Goal: Information Seeking & Learning: Learn about a topic

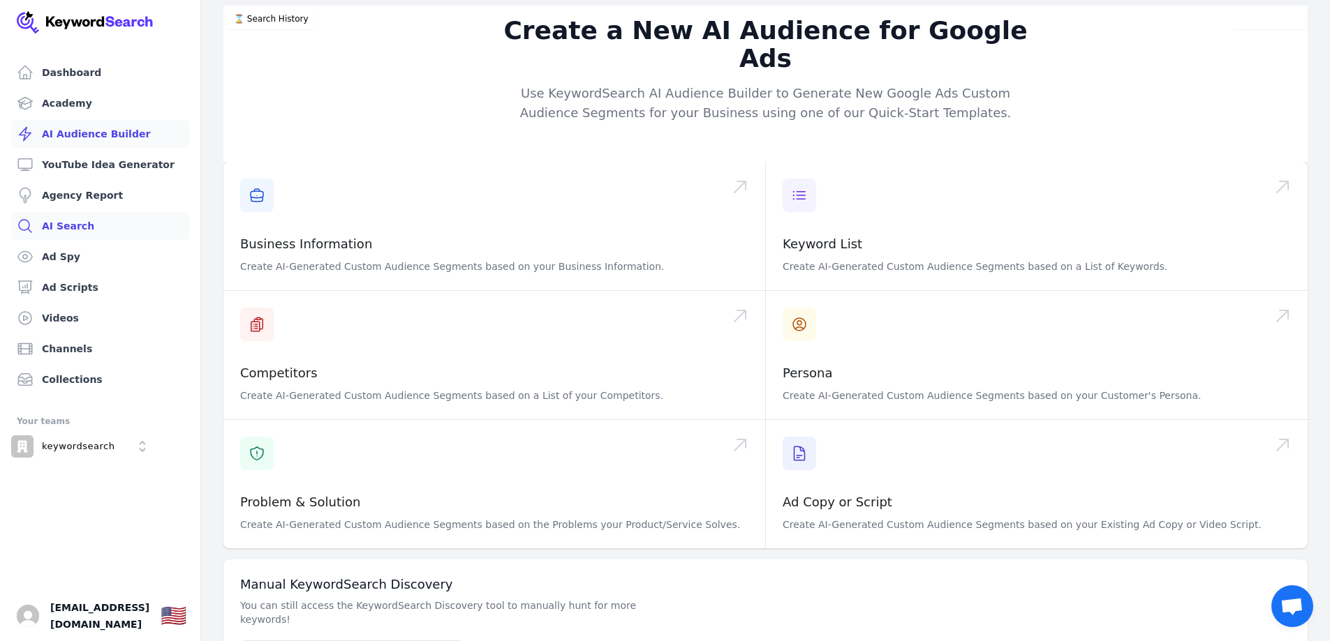
click at [75, 231] on link "AI Search" at bounding box center [100, 226] width 178 height 28
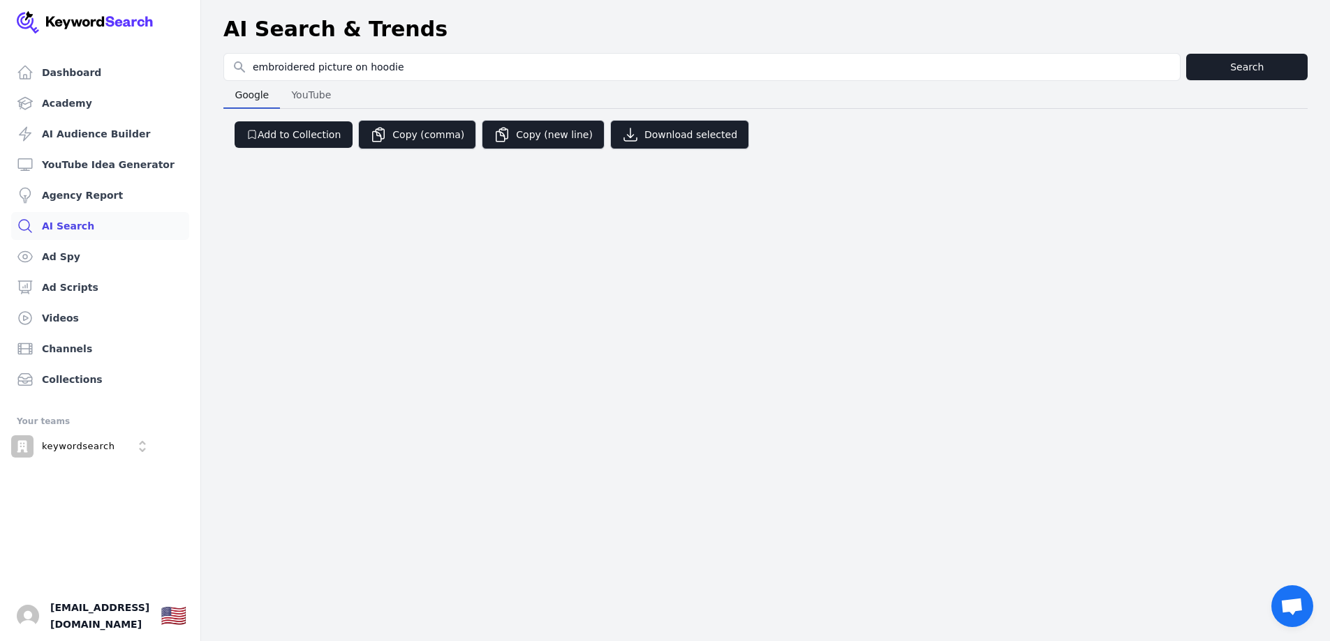
type input "embroidered picture on hoodie"
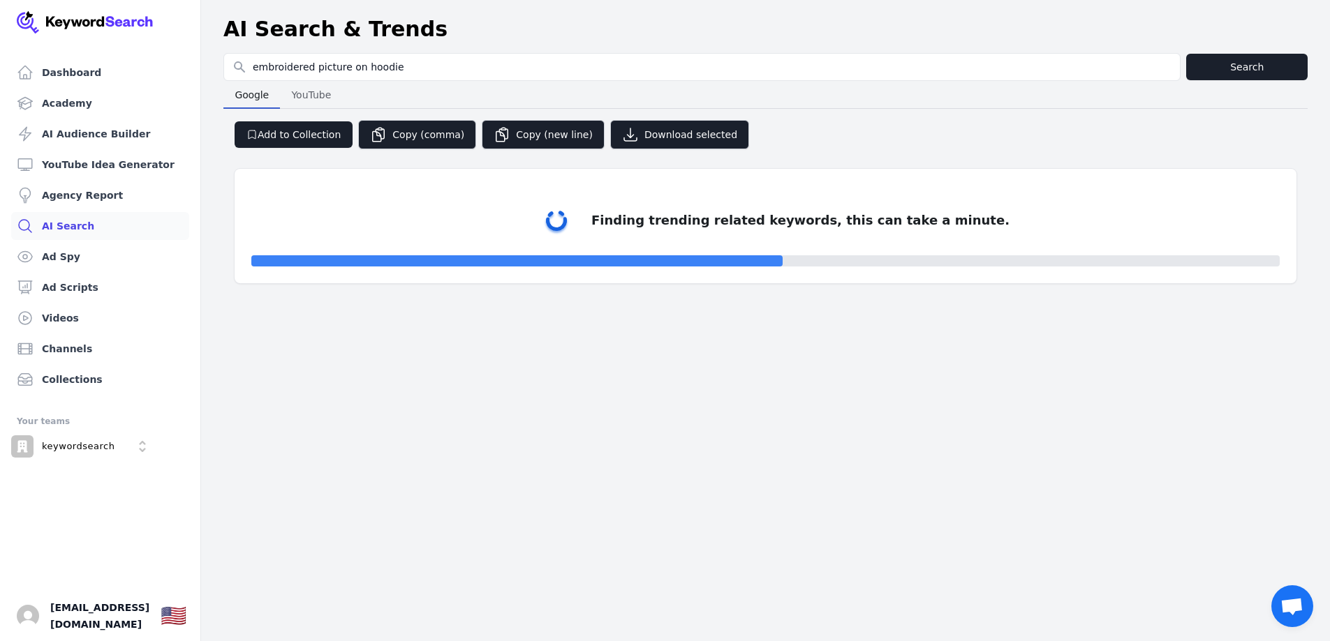
select select "50"
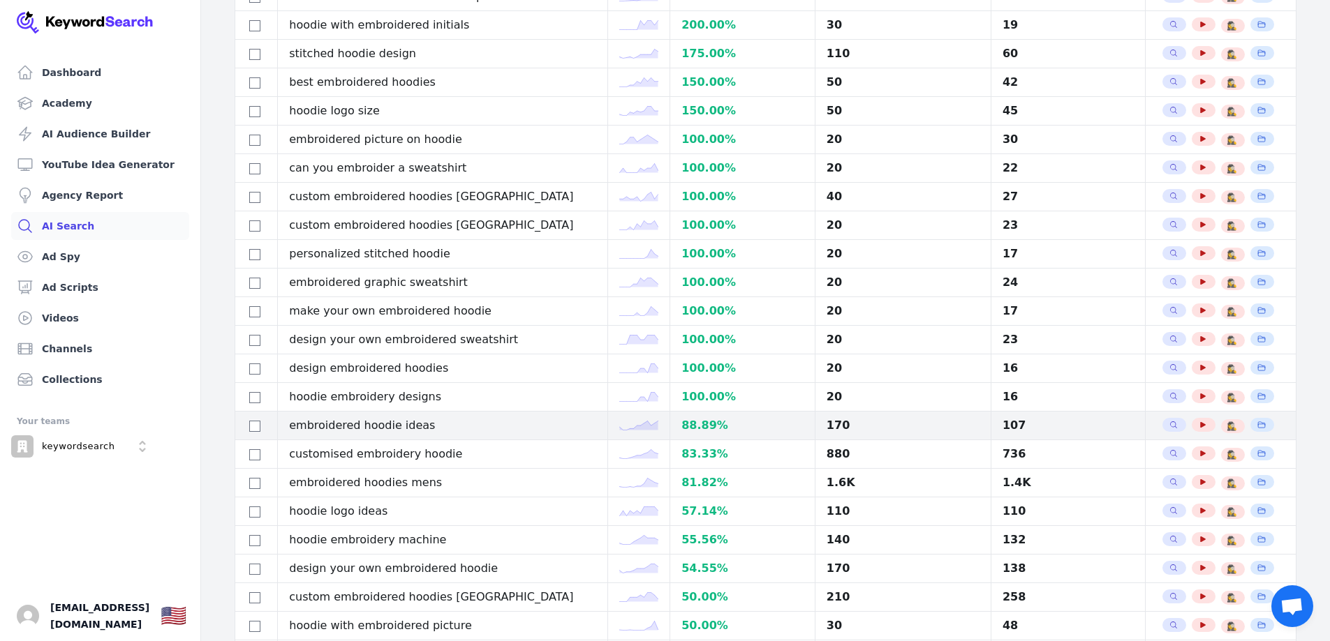
scroll to position [279, 0]
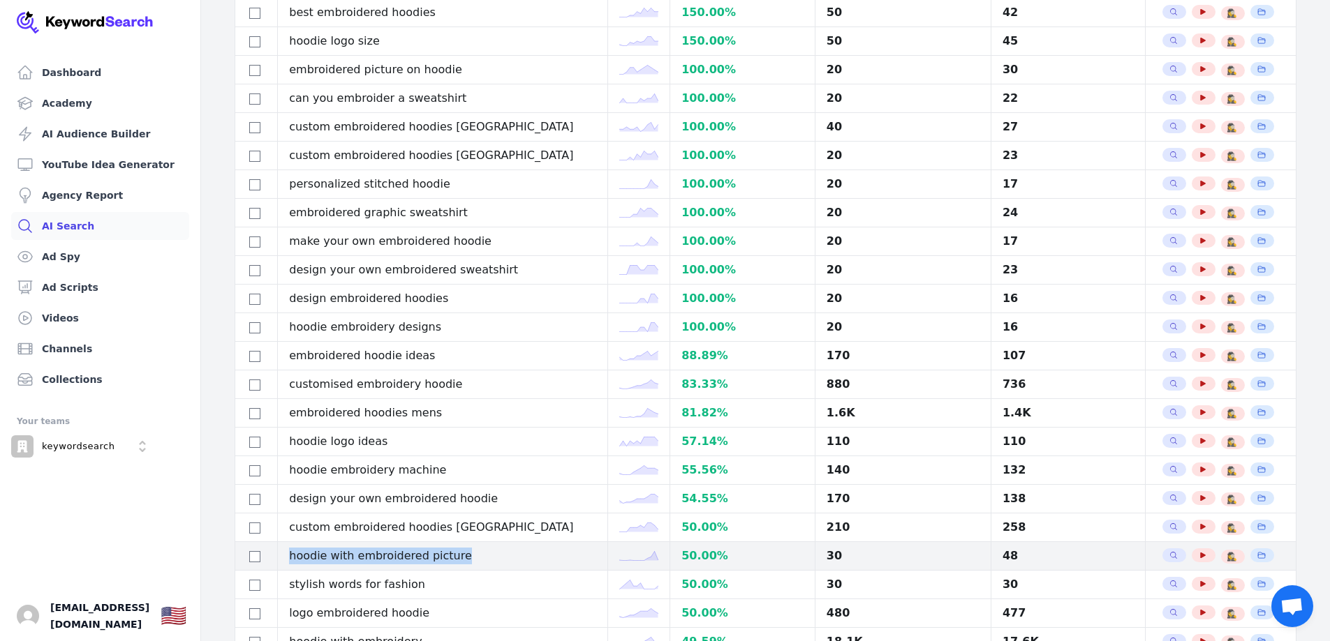
drag, startPoint x: 306, startPoint y: 553, endPoint x: 511, endPoint y: 551, distance: 205.2
click at [511, 551] on td "hoodie with embroidered picture" at bounding box center [443, 556] width 330 height 29
copy td "hoodie with embroidered picture"
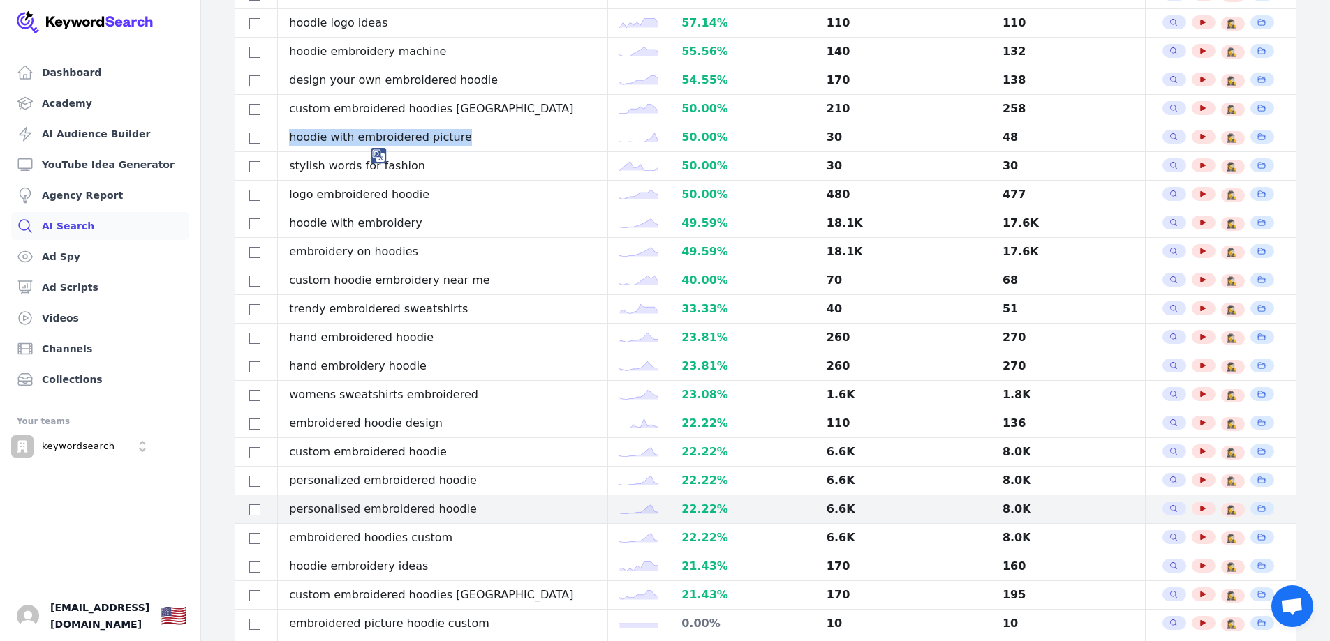
scroll to position [768, 0]
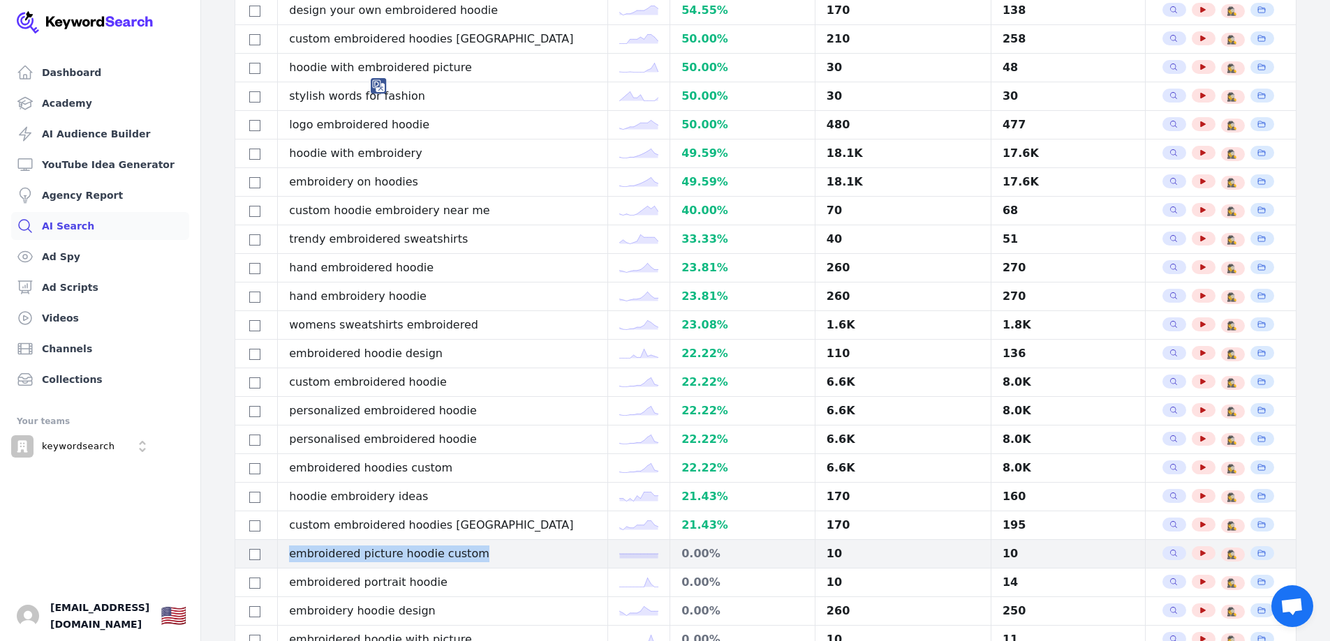
drag, startPoint x: 296, startPoint y: 553, endPoint x: 561, endPoint y: 548, distance: 265.3
click at [561, 548] on td "embroidered picture hoodie custom" at bounding box center [443, 554] width 330 height 29
copy td "embroidered picture hoodie custom"
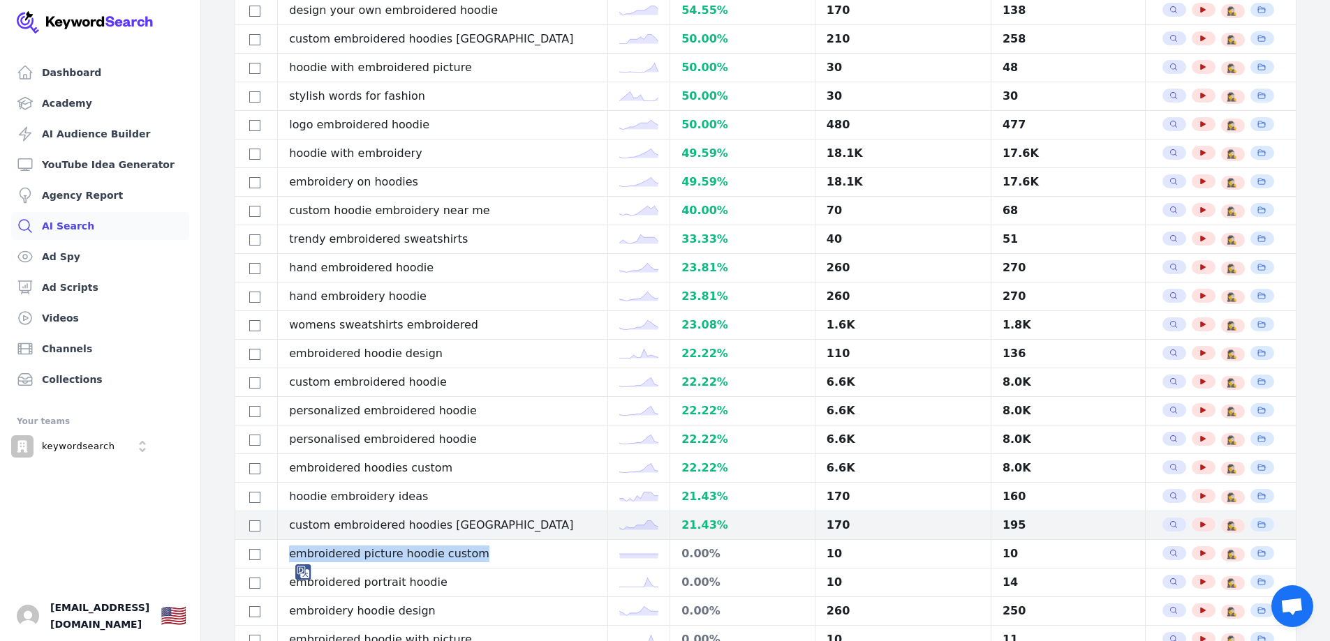
scroll to position [838, 0]
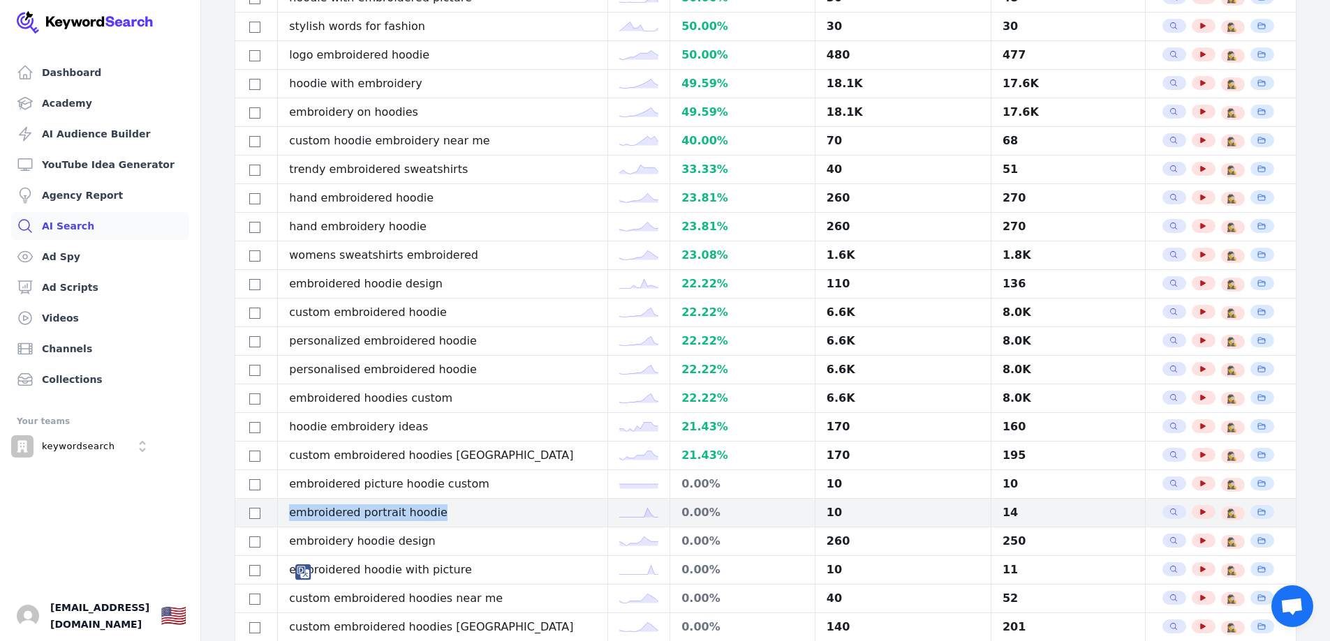
copy td "embroidered portrait hoodie"
drag, startPoint x: 292, startPoint y: 509, endPoint x: 512, endPoint y: 508, distance: 219.9
click at [512, 508] on td "embroidered portrait hoodie" at bounding box center [443, 513] width 330 height 29
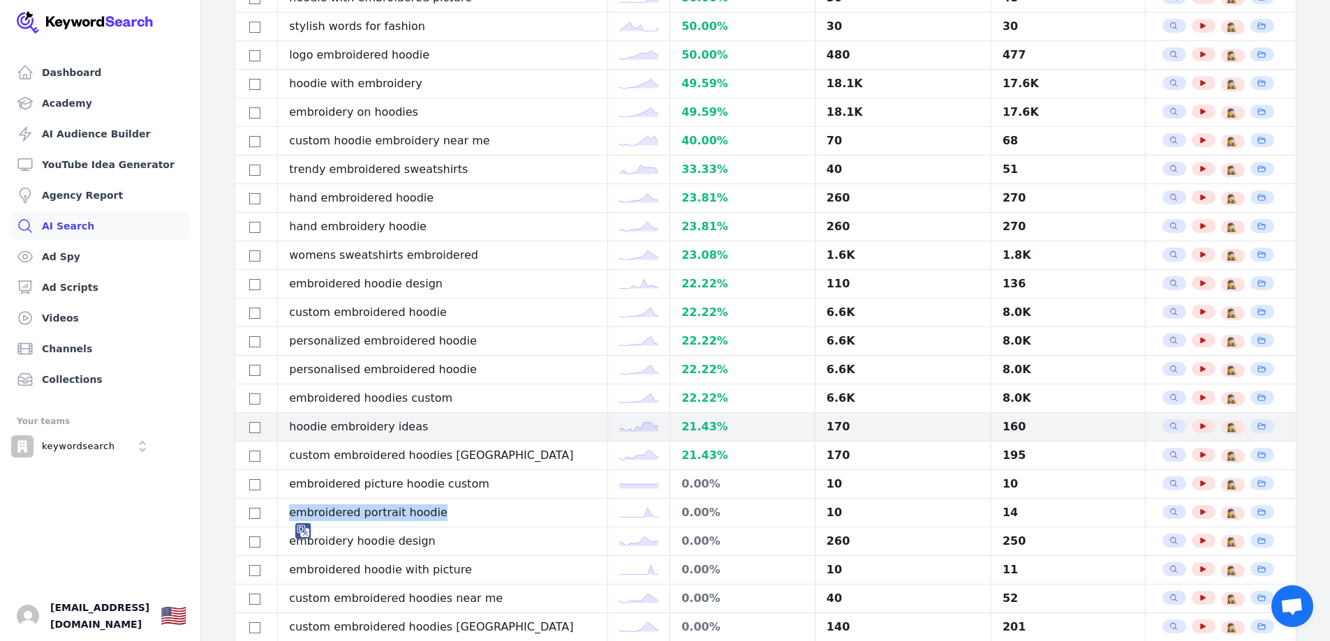
scroll to position [977, 0]
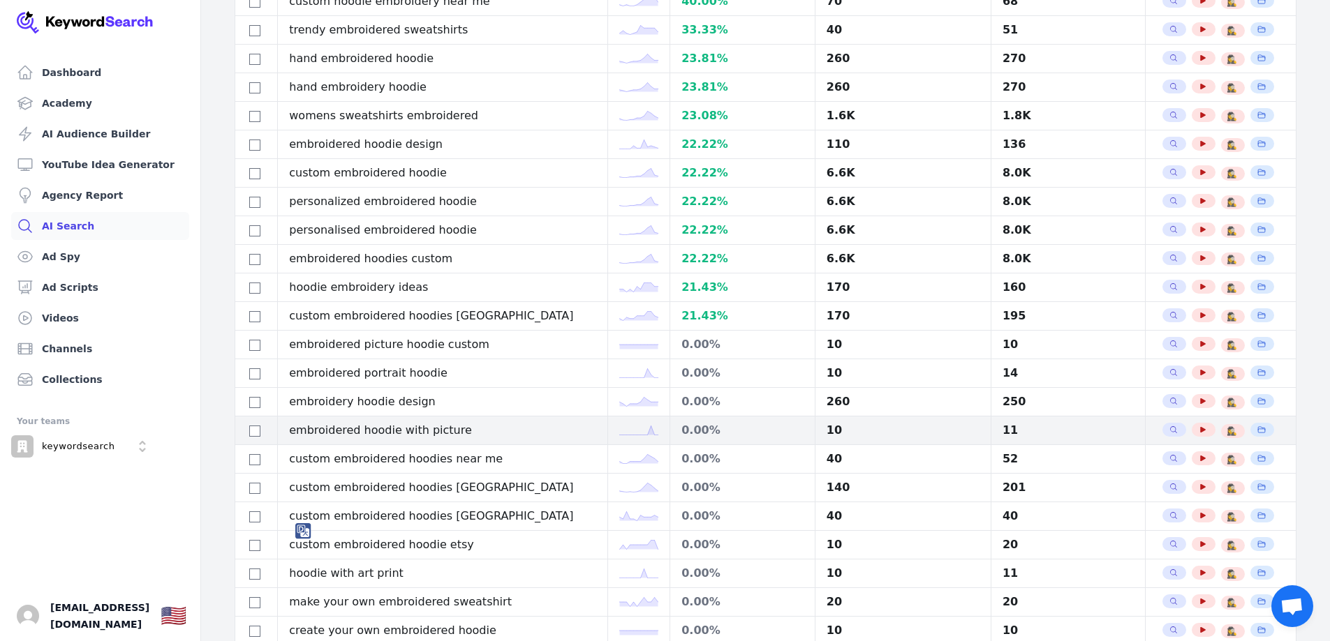
click at [400, 426] on td "embroidered hoodie with picture" at bounding box center [443, 431] width 330 height 29
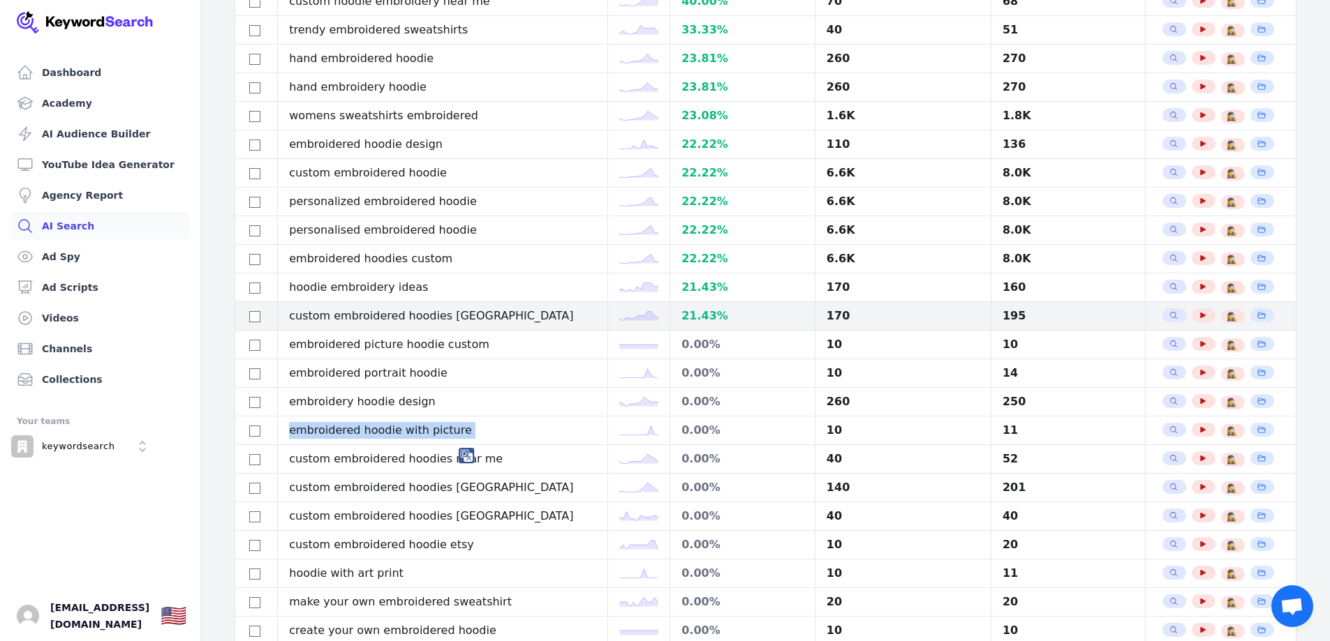
copy tr "embroidered hoodie with picture"
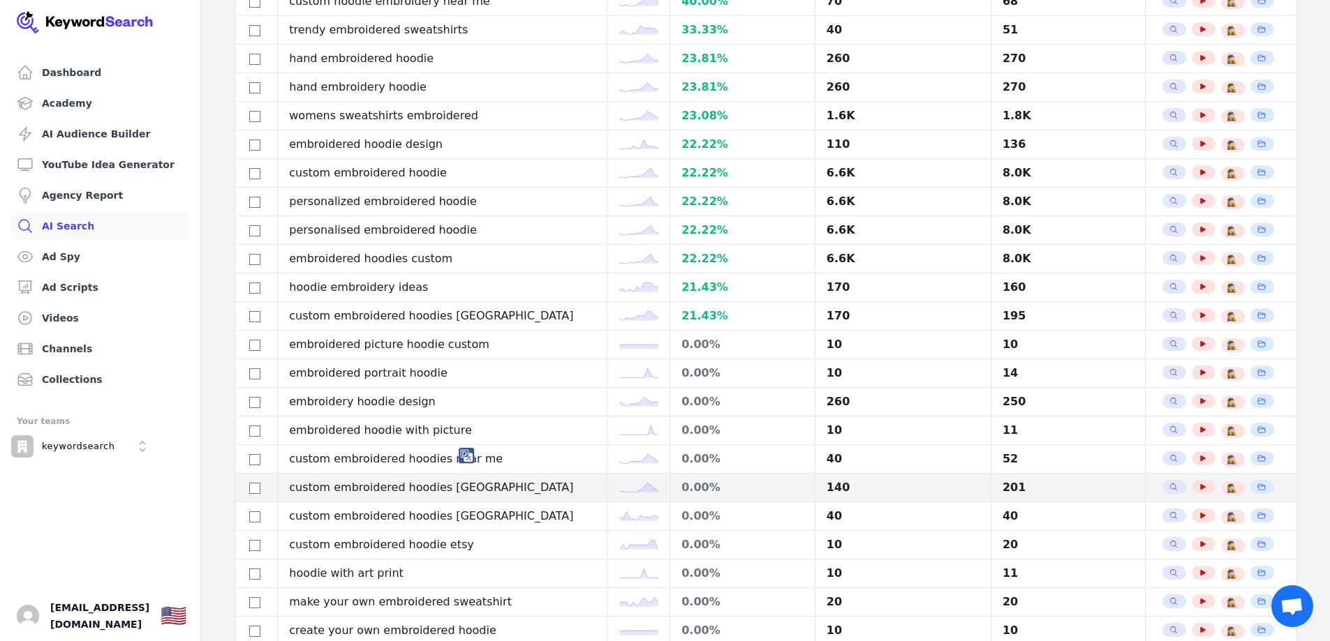
click at [437, 493] on td "custom embroidered hoodies [GEOGRAPHIC_DATA]" at bounding box center [443, 488] width 330 height 29
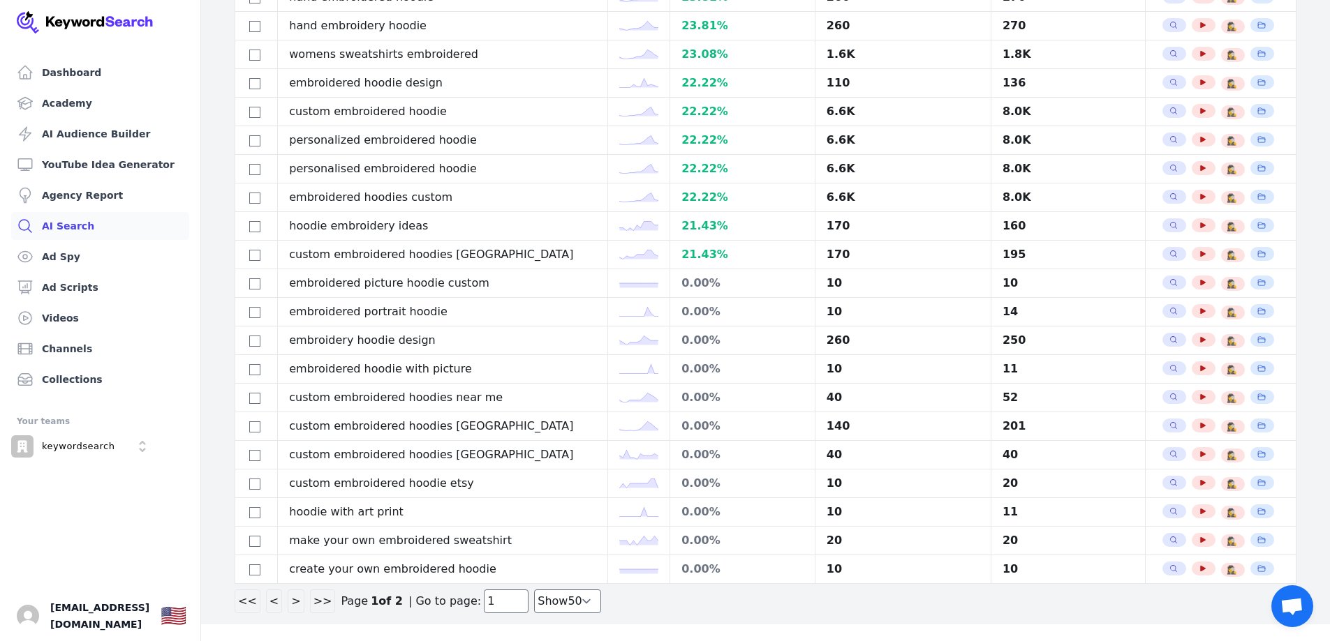
click at [296, 602] on button ">" at bounding box center [296, 602] width 16 height 24
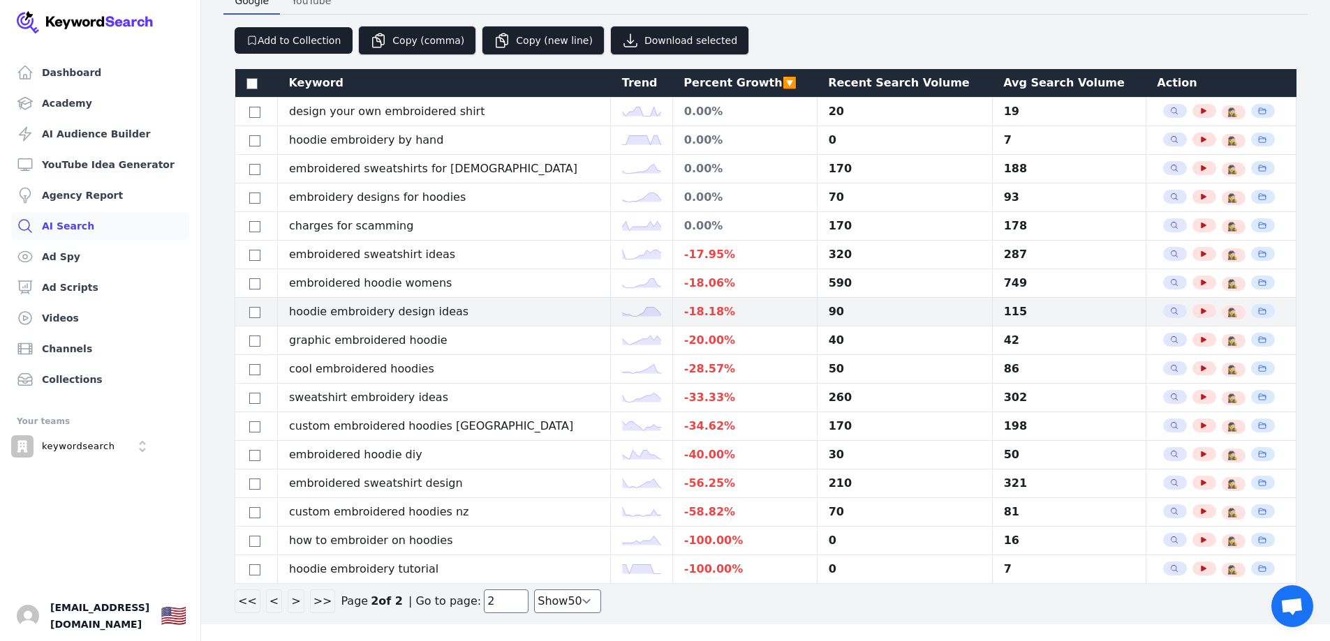
scroll to position [0, 0]
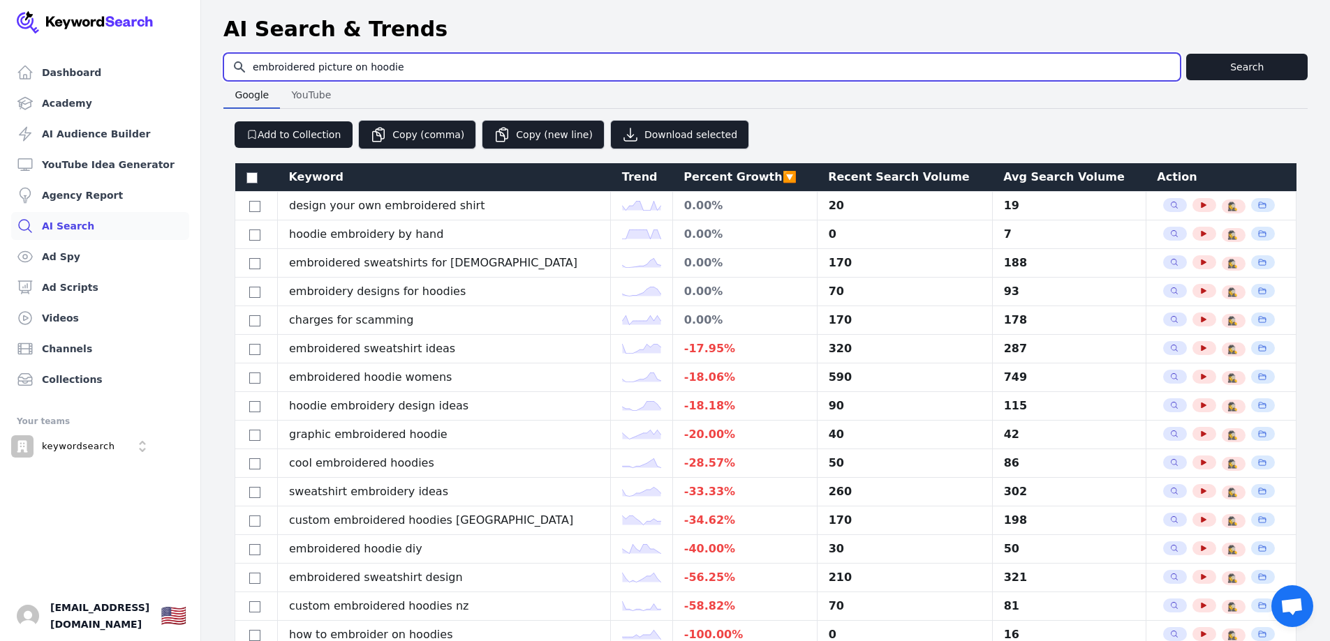
click at [402, 64] on input "embroidered picture on hoodie" at bounding box center [701, 67] width 955 height 27
click at [420, 63] on input "embroidered picture on hoodie" at bounding box center [701, 67] width 955 height 27
drag, startPoint x: 399, startPoint y: 64, endPoint x: 315, endPoint y: 68, distance: 84.6
click at [315, 68] on input "embroidered picture on hoodie" at bounding box center [701, 67] width 955 height 27
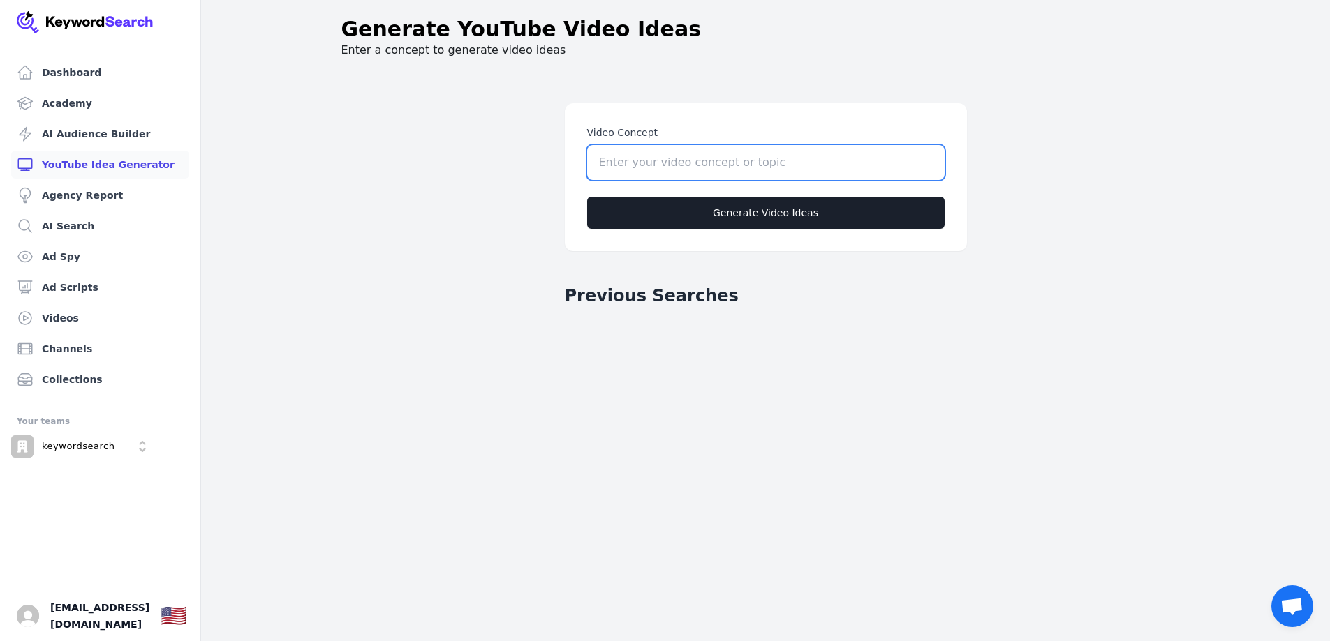
click at [769, 161] on input "Video Concept" at bounding box center [765, 162] width 357 height 35
